Goal: Navigation & Orientation: Find specific page/section

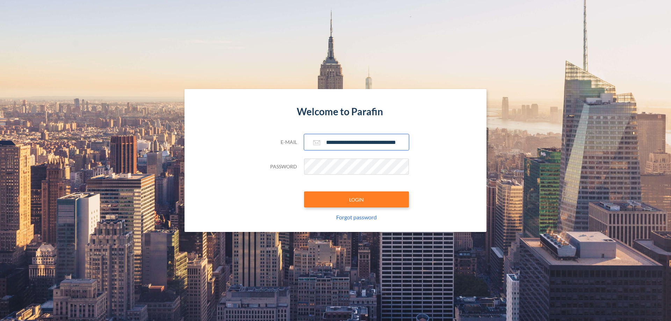
type input "**********"
click at [356, 200] on button "LOGIN" at bounding box center [356, 199] width 105 height 16
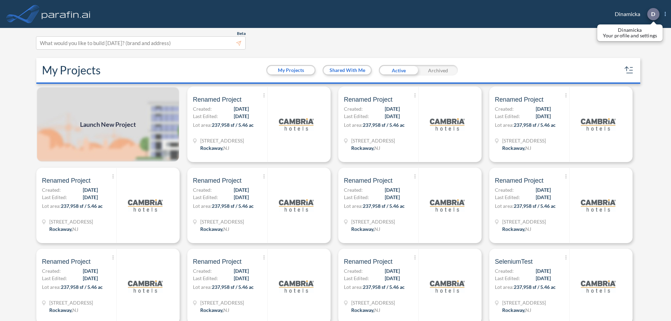
click at [653, 14] on p "D" at bounding box center [653, 14] width 4 height 6
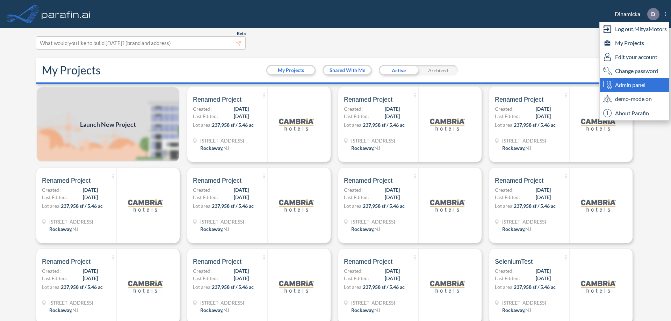
click at [634, 85] on span "Admin panel" at bounding box center [630, 85] width 30 height 8
